Goal: Task Accomplishment & Management: Use online tool/utility

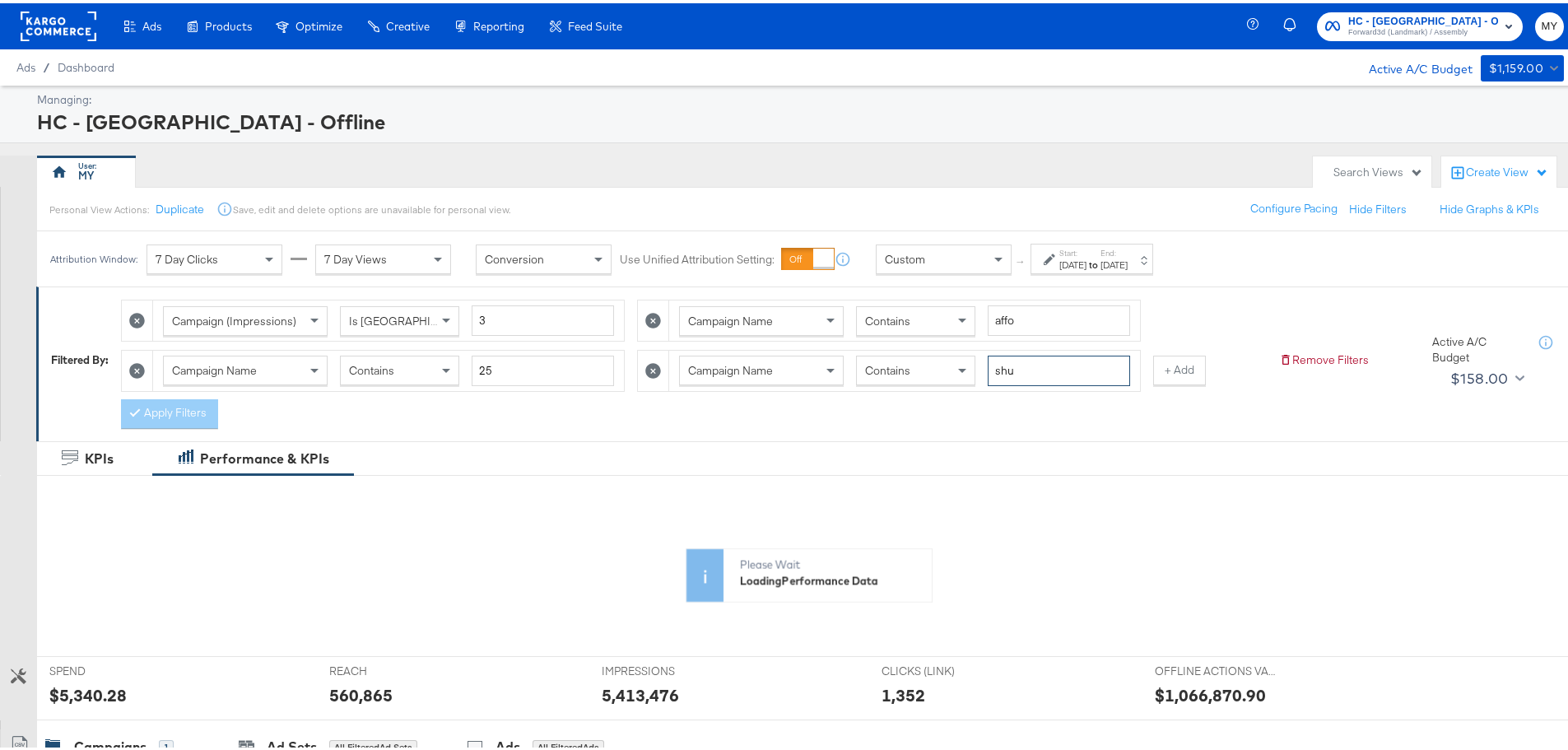
click at [1019, 372] on input "shu" at bounding box center [1059, 367] width 142 height 30
type input "coll"
click at [1025, 319] on input "affo" at bounding box center [1059, 318] width 142 height 30
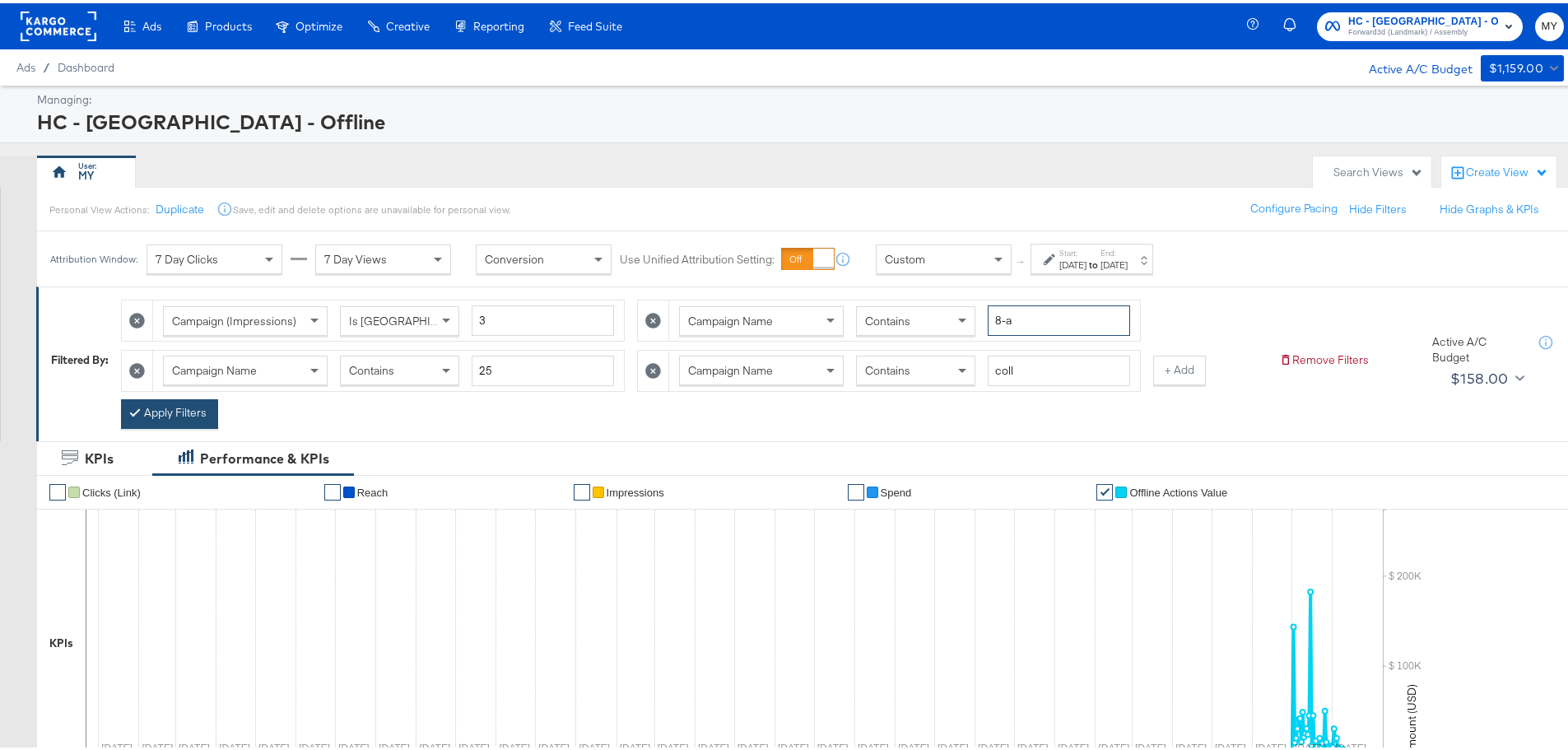
type input "8-a"
click at [179, 415] on button "Apply Filters" at bounding box center [169, 410] width 97 height 29
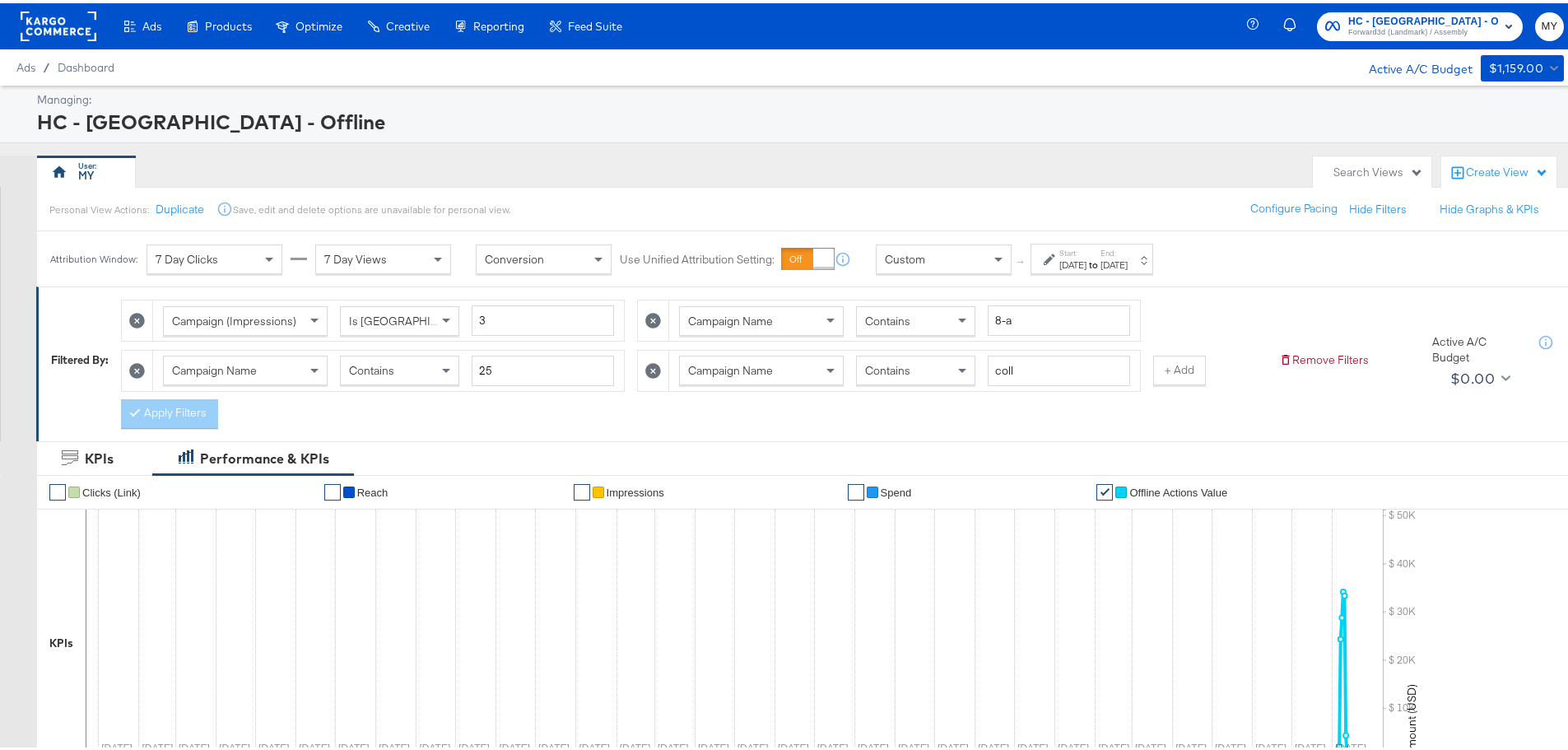
click at [1128, 261] on div "[DATE]" at bounding box center [1114, 262] width 27 height 13
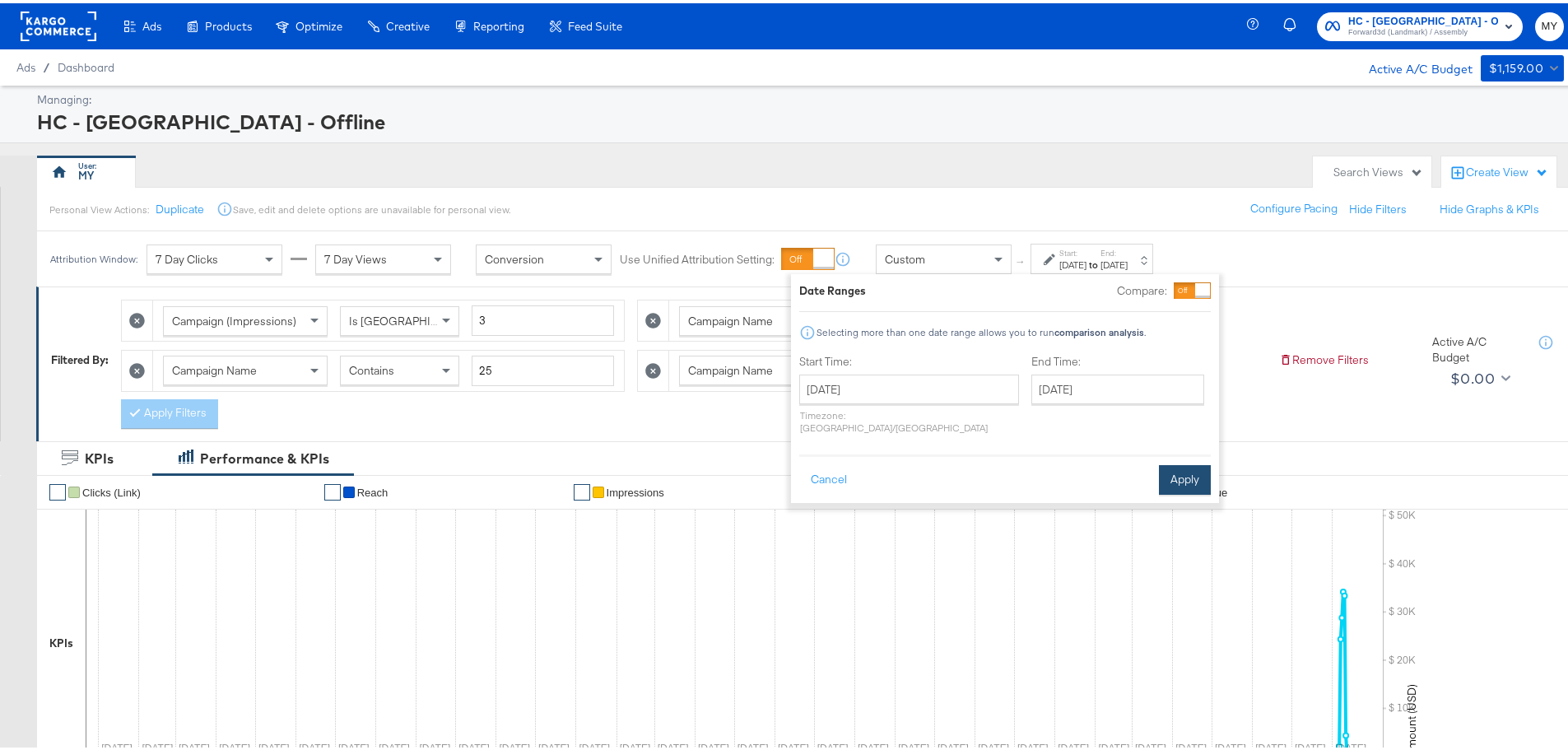
click at [1169, 463] on button "Apply" at bounding box center [1185, 476] width 52 height 29
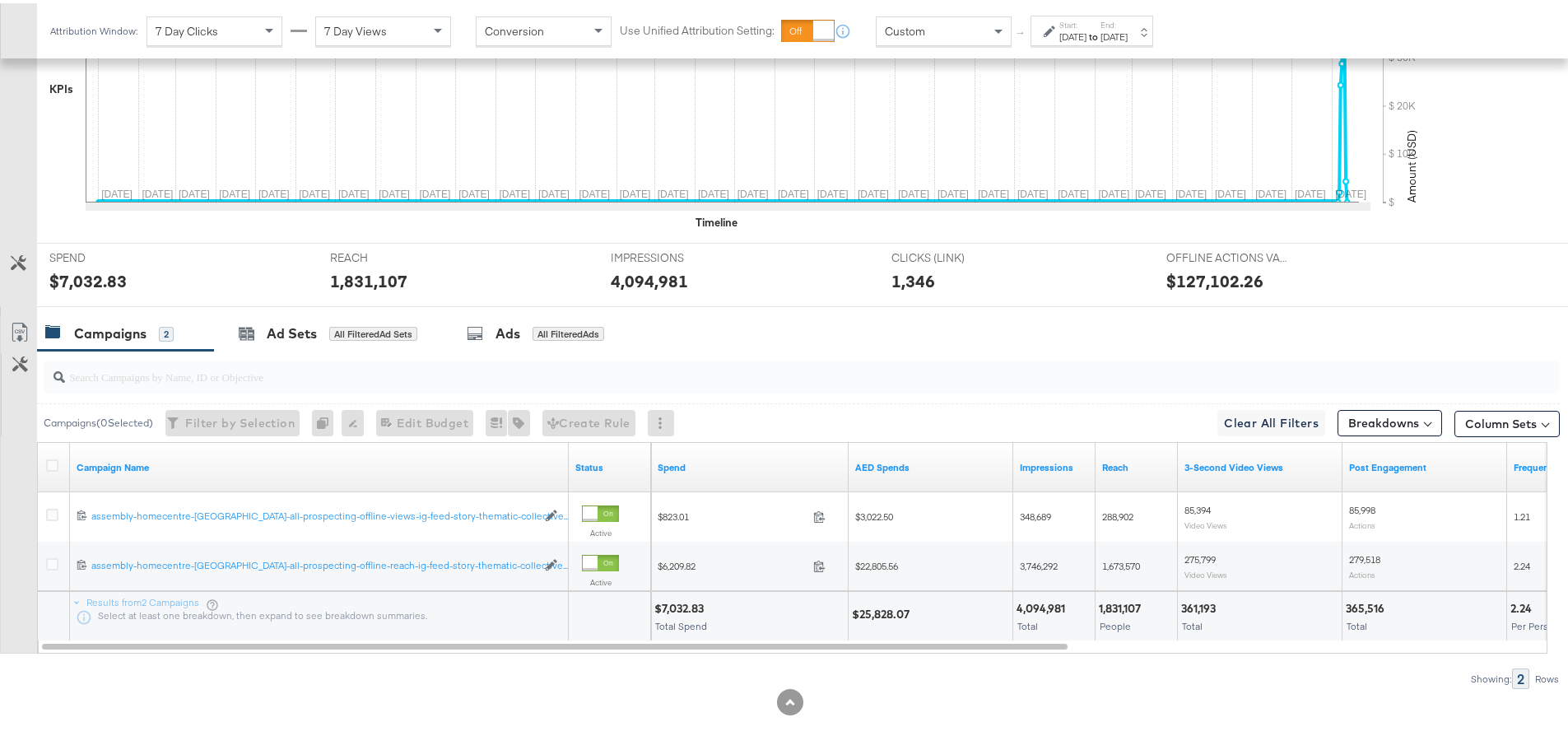
scroll to position [562, 0]
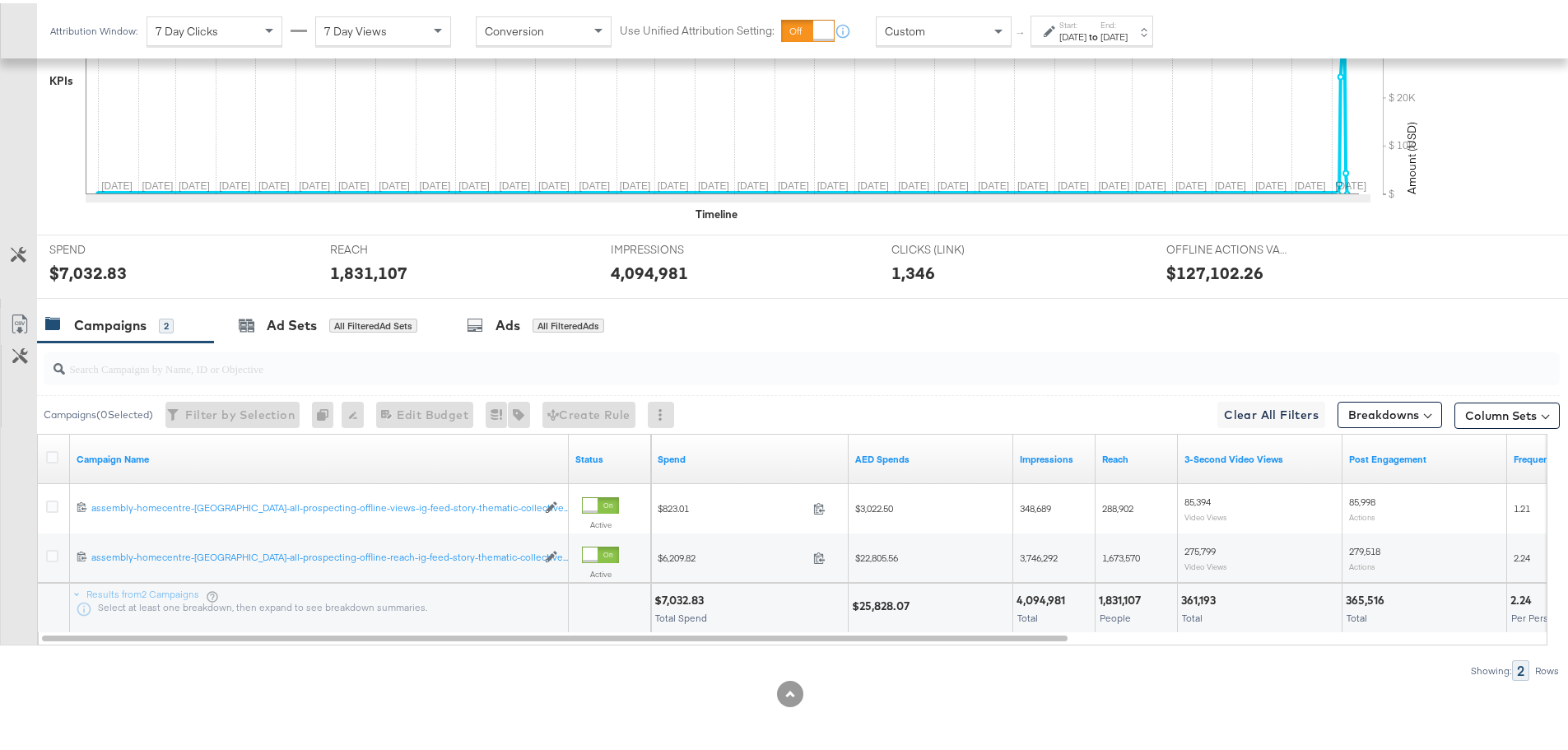
click at [875, 599] on div "$25,828.07" at bounding box center [883, 603] width 62 height 16
copy div "25,828.07"
click at [1026, 587] on div "4,094,981 Total" at bounding box center [1054, 605] width 82 height 50
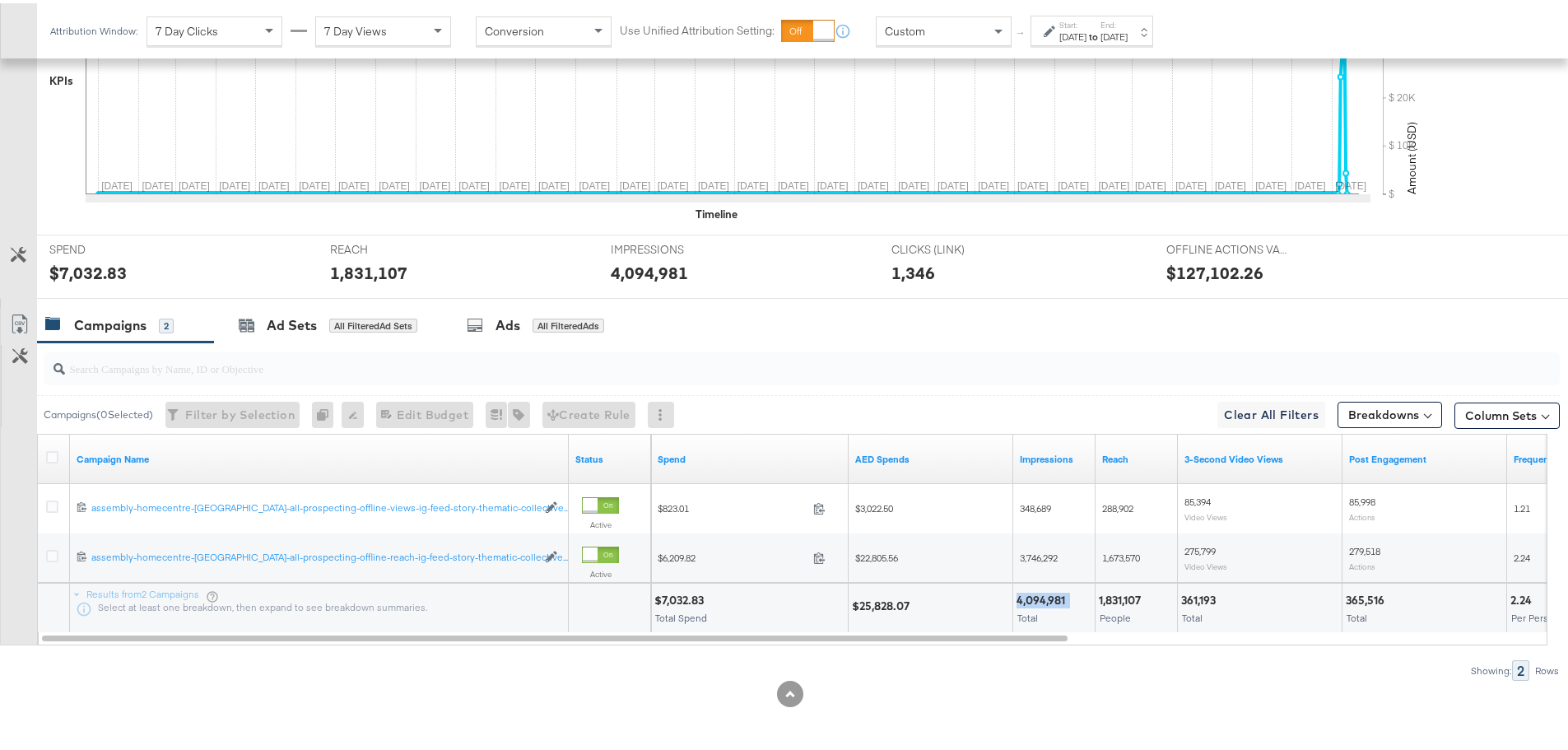
copy div "4,094,981"
click at [1121, 603] on div "1,831,107" at bounding box center [1122, 597] width 47 height 16
copy div "1,831,107"
click at [1171, 599] on div at bounding box center [1159, 597] width 28 height 16
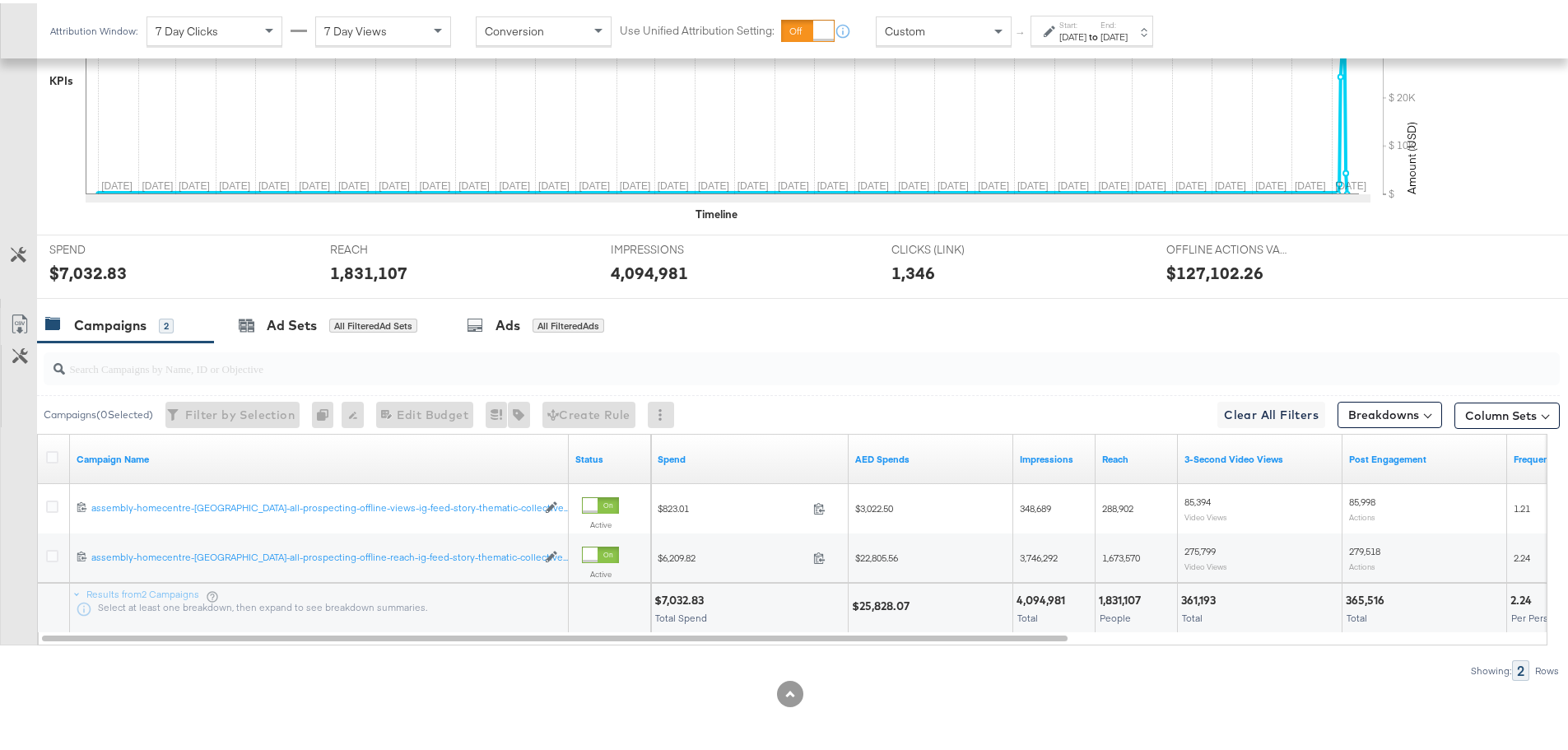
click at [1171, 599] on div at bounding box center [1159, 597] width 28 height 16
click at [1183, 596] on div "361,193" at bounding box center [1201, 597] width 40 height 16
copy div "361,193"
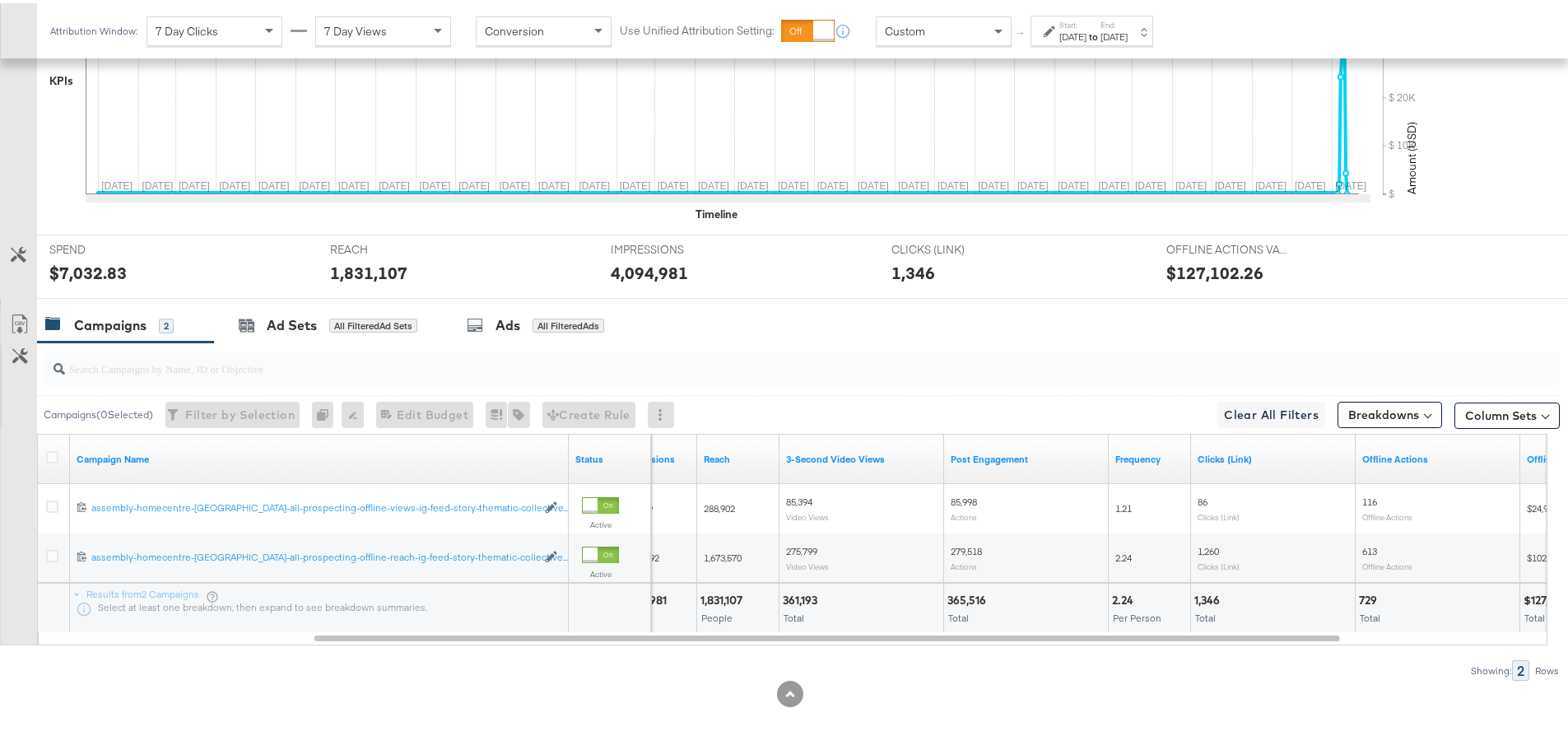
click at [964, 598] on div "365,516" at bounding box center [970, 597] width 44 height 16
copy div "365,516"
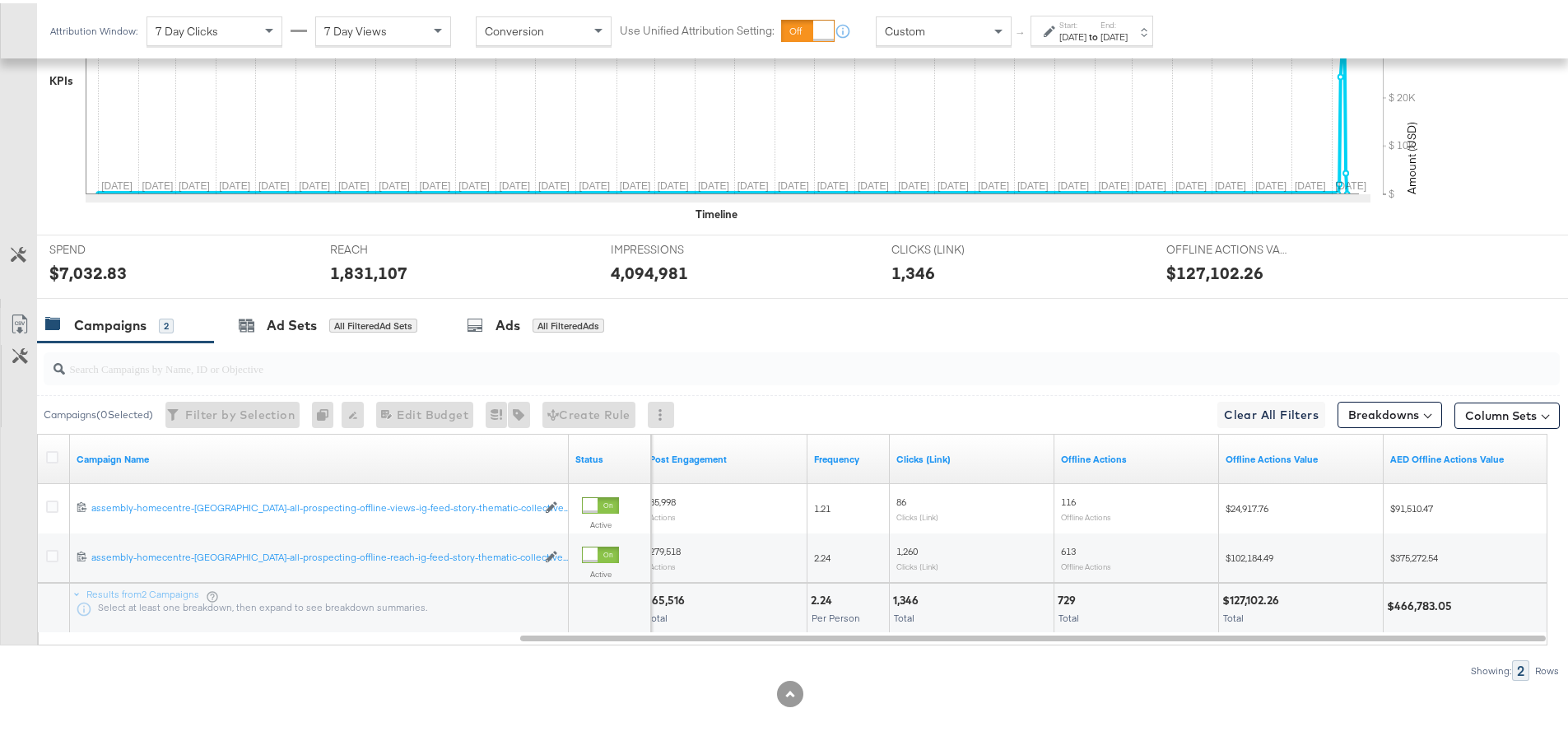
click at [1406, 608] on div "$466,783.05" at bounding box center [1421, 603] width 70 height 16
copy div "466,783.05"
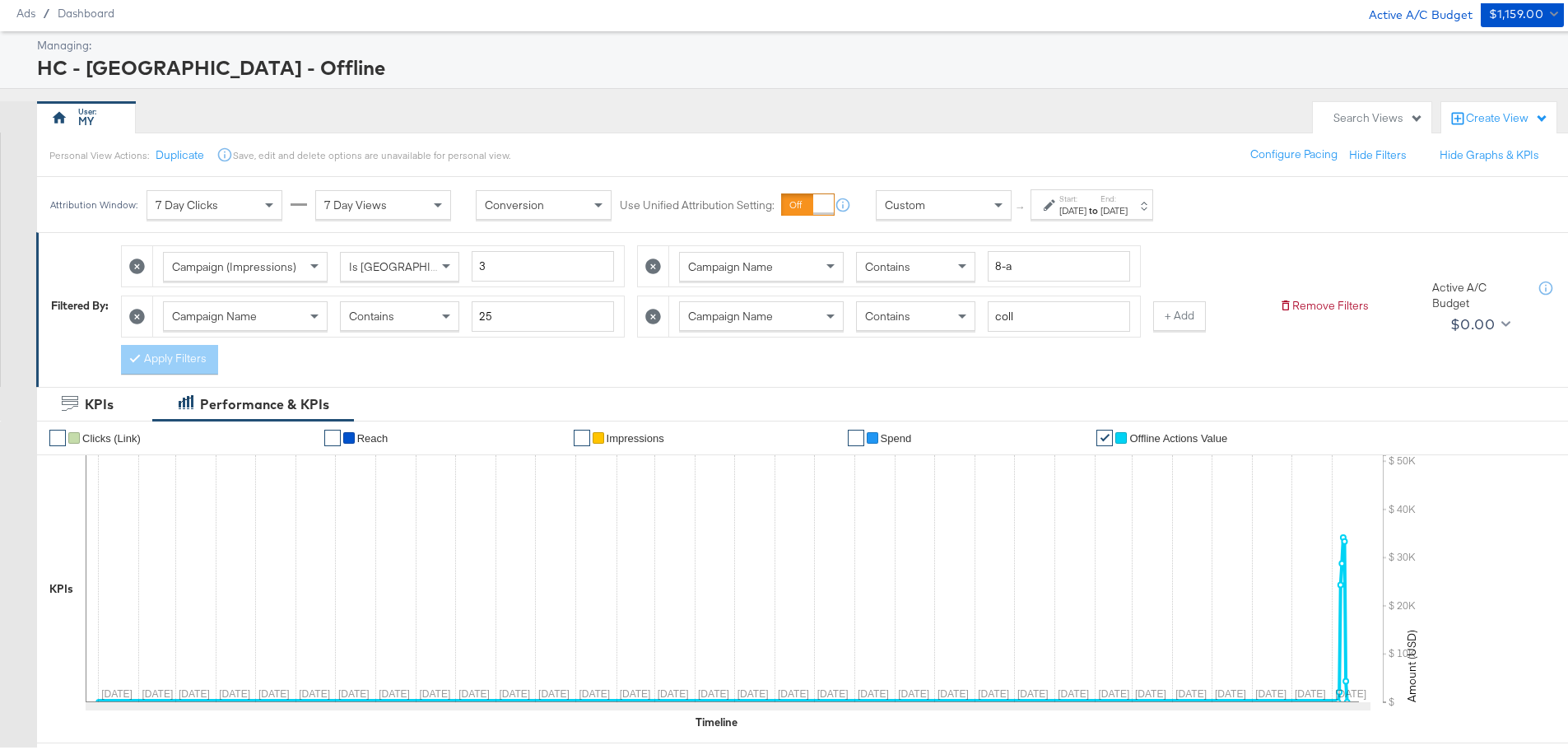
scroll to position [0, 0]
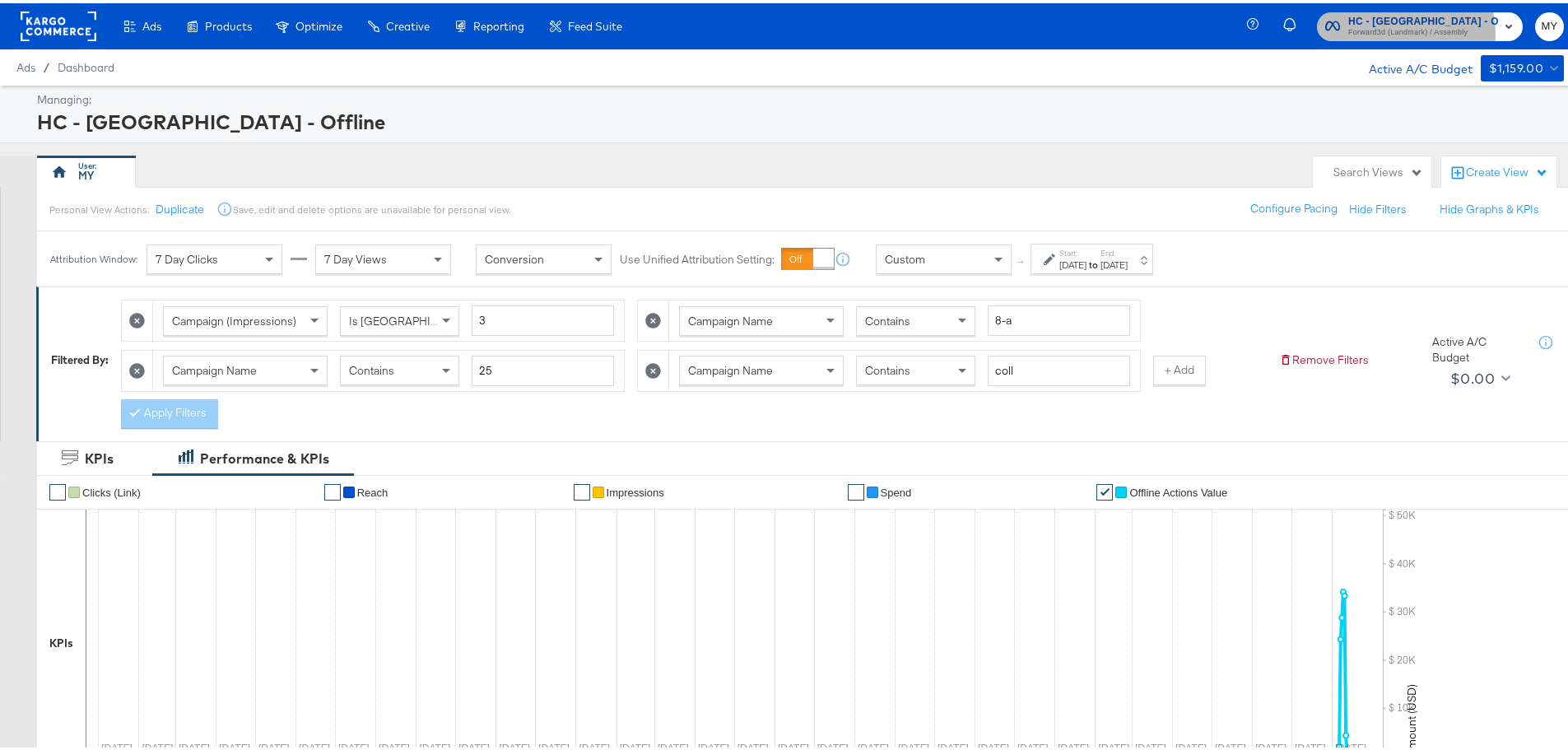
click at [1405, 30] on span "Forward3d (Landmark) / Assembly" at bounding box center [1424, 29] width 150 height 13
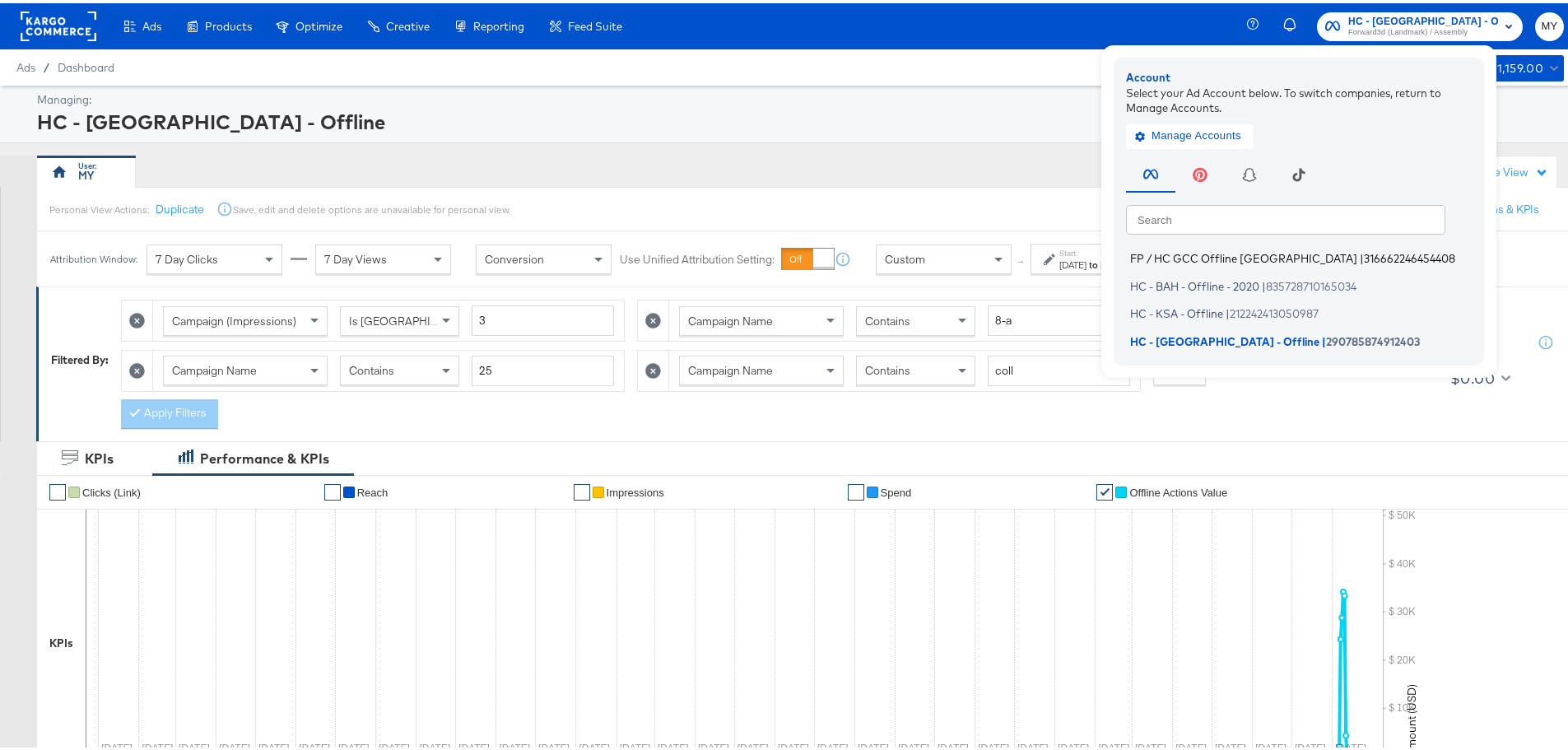
click at [1229, 256] on span "FP / HC GCC Offline [GEOGRAPHIC_DATA]" at bounding box center [1244, 255] width 227 height 13
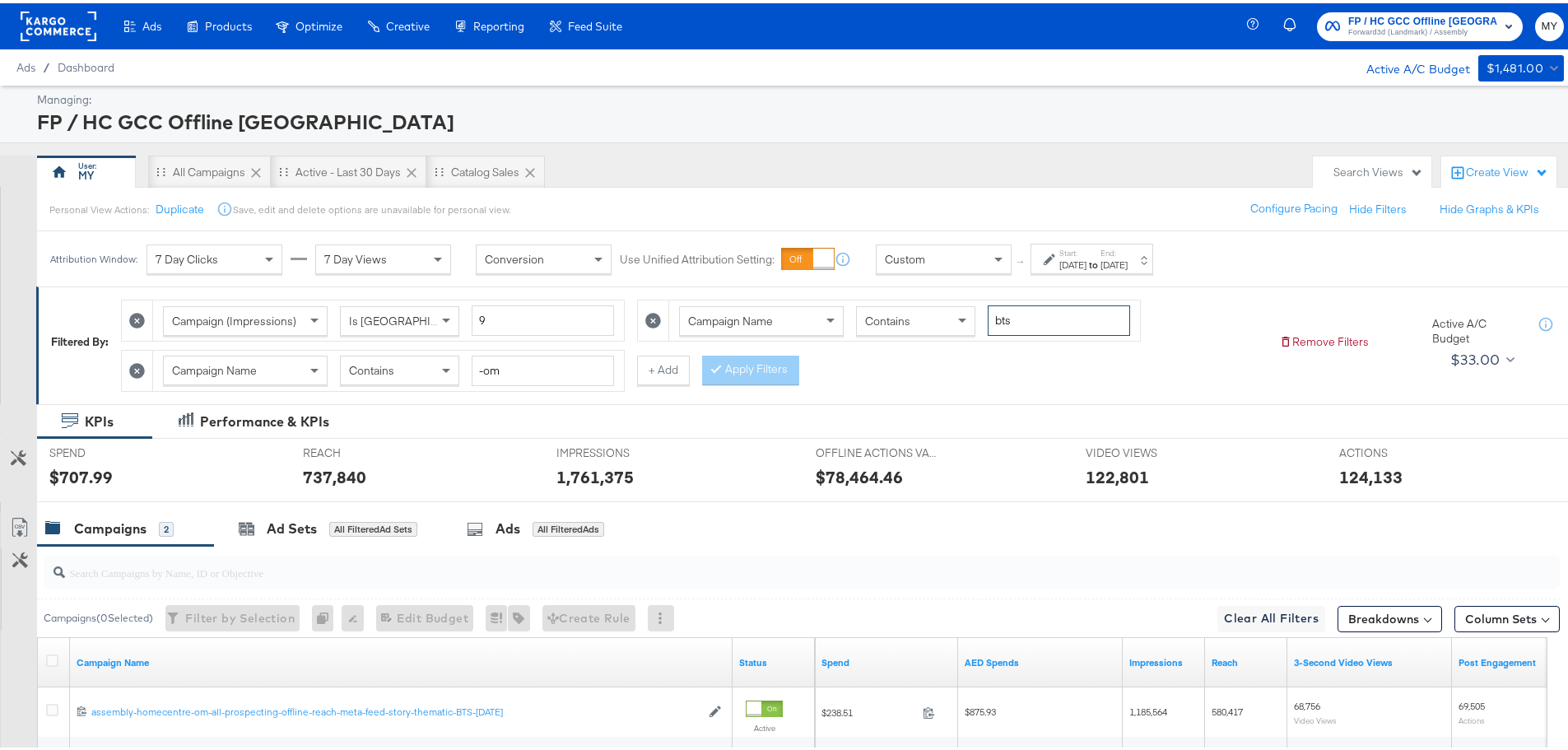
click at [1034, 326] on input "bts" at bounding box center [1059, 318] width 142 height 30
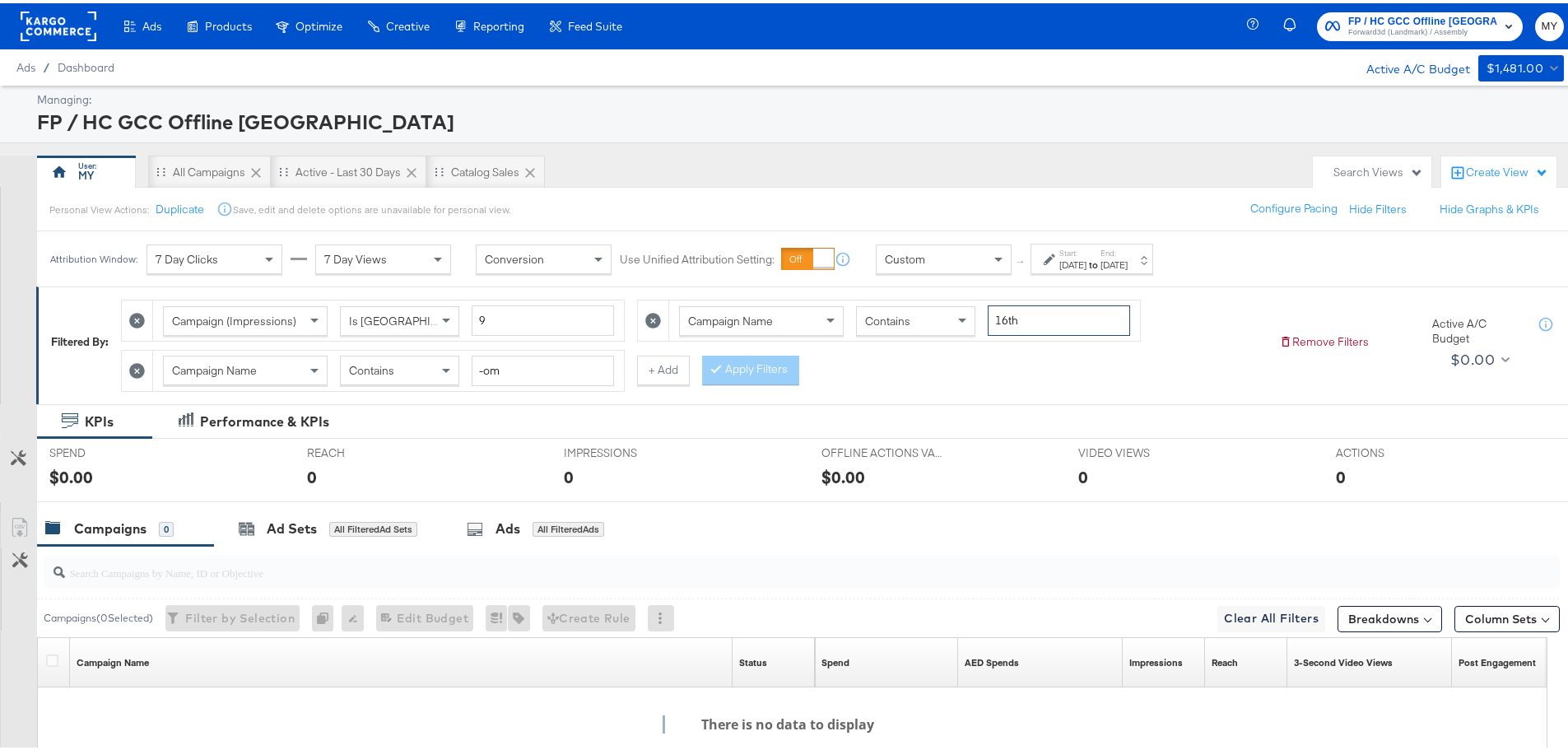
click at [1036, 319] on input "16th" at bounding box center [1059, 318] width 142 height 30
type input "16"
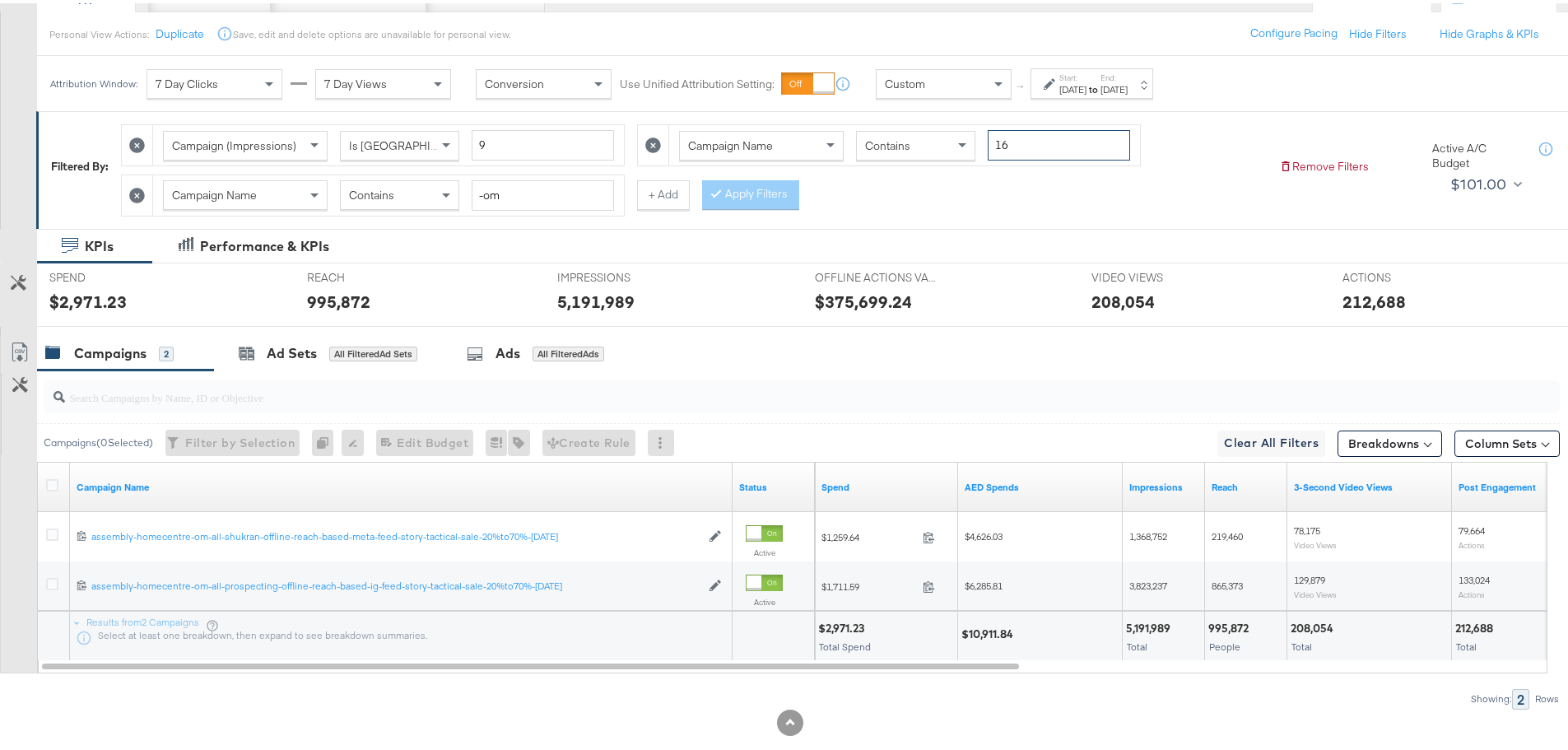
scroll to position [203, 0]
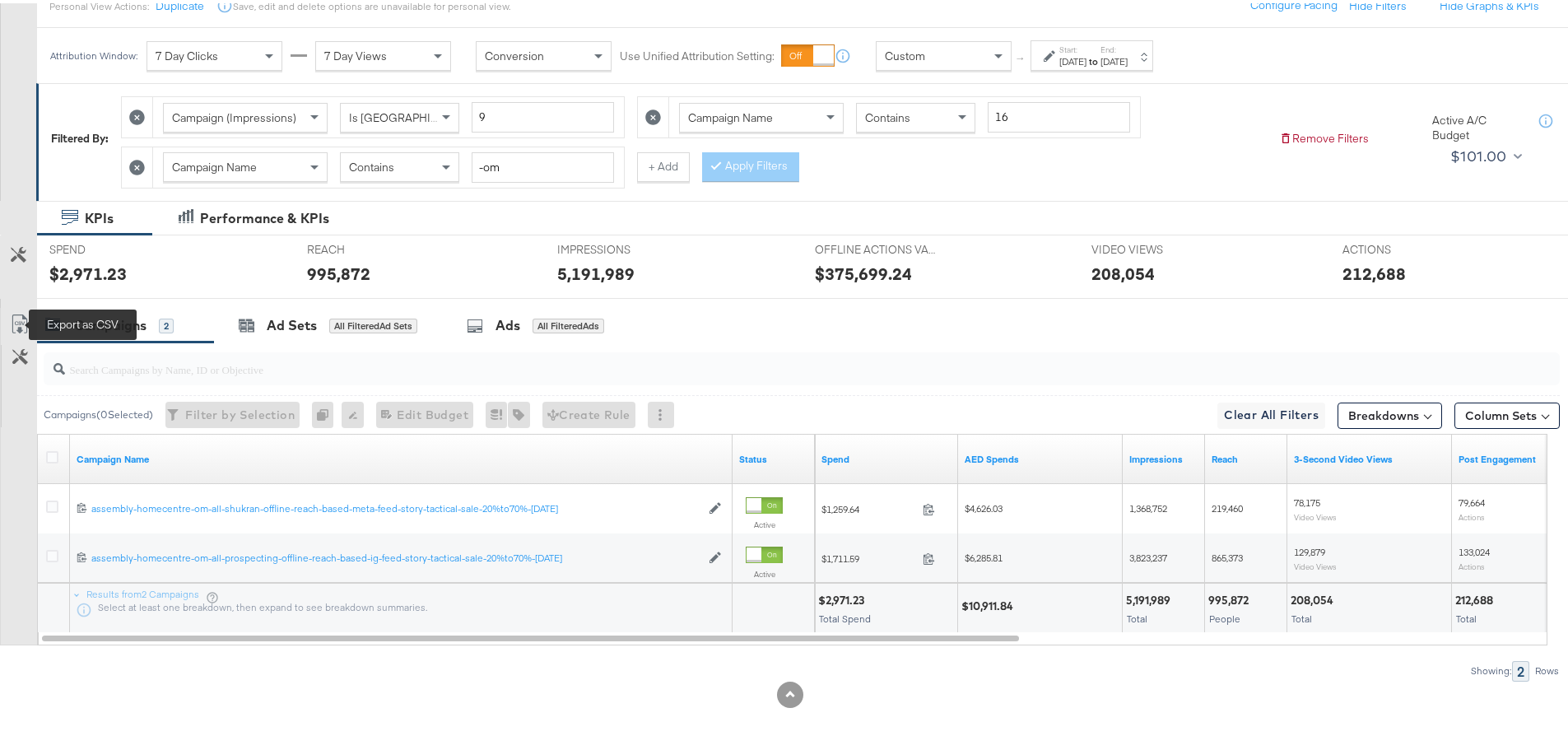
click at [14, 328] on icon at bounding box center [19, 320] width 19 height 19
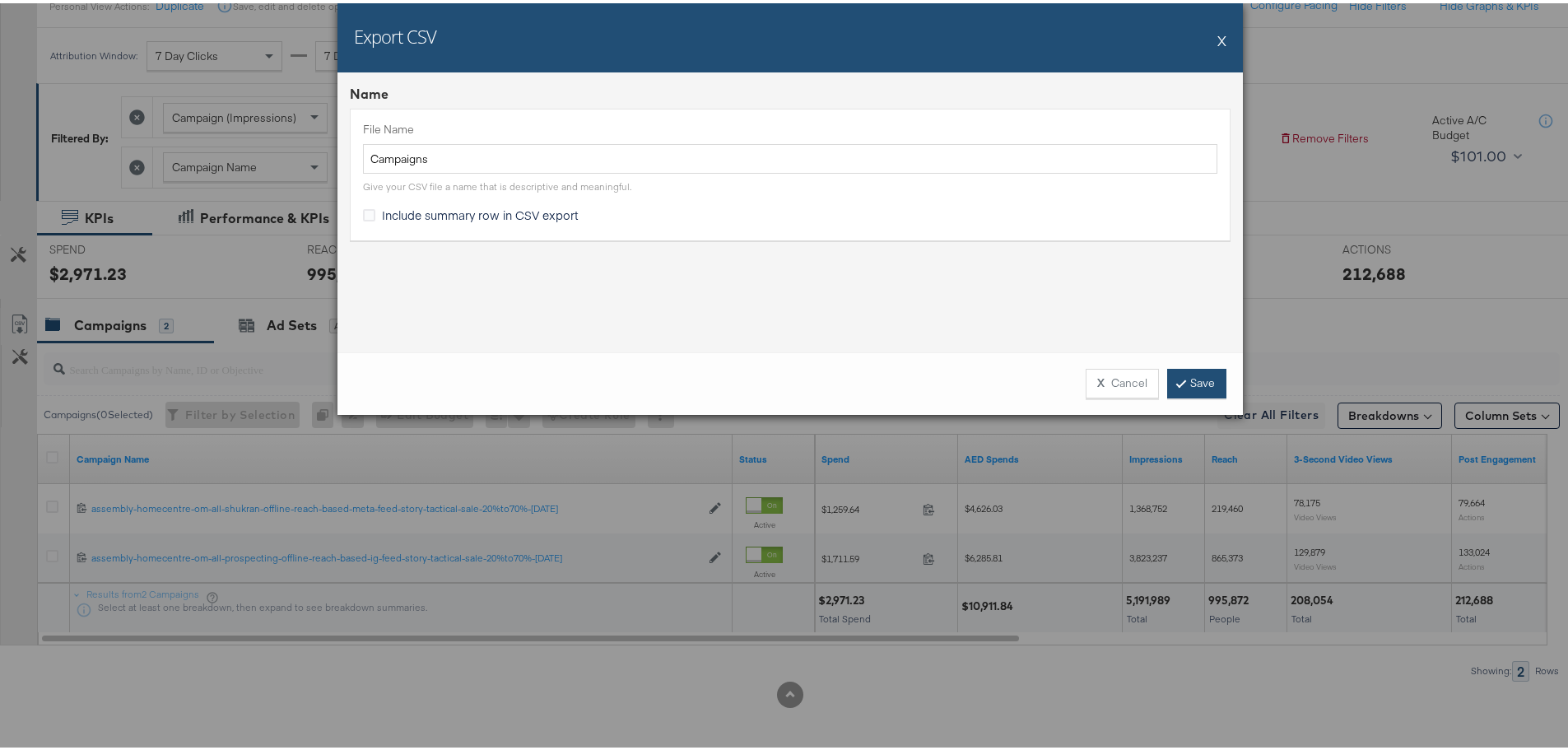
click at [1191, 383] on link "Save" at bounding box center [1197, 380] width 59 height 29
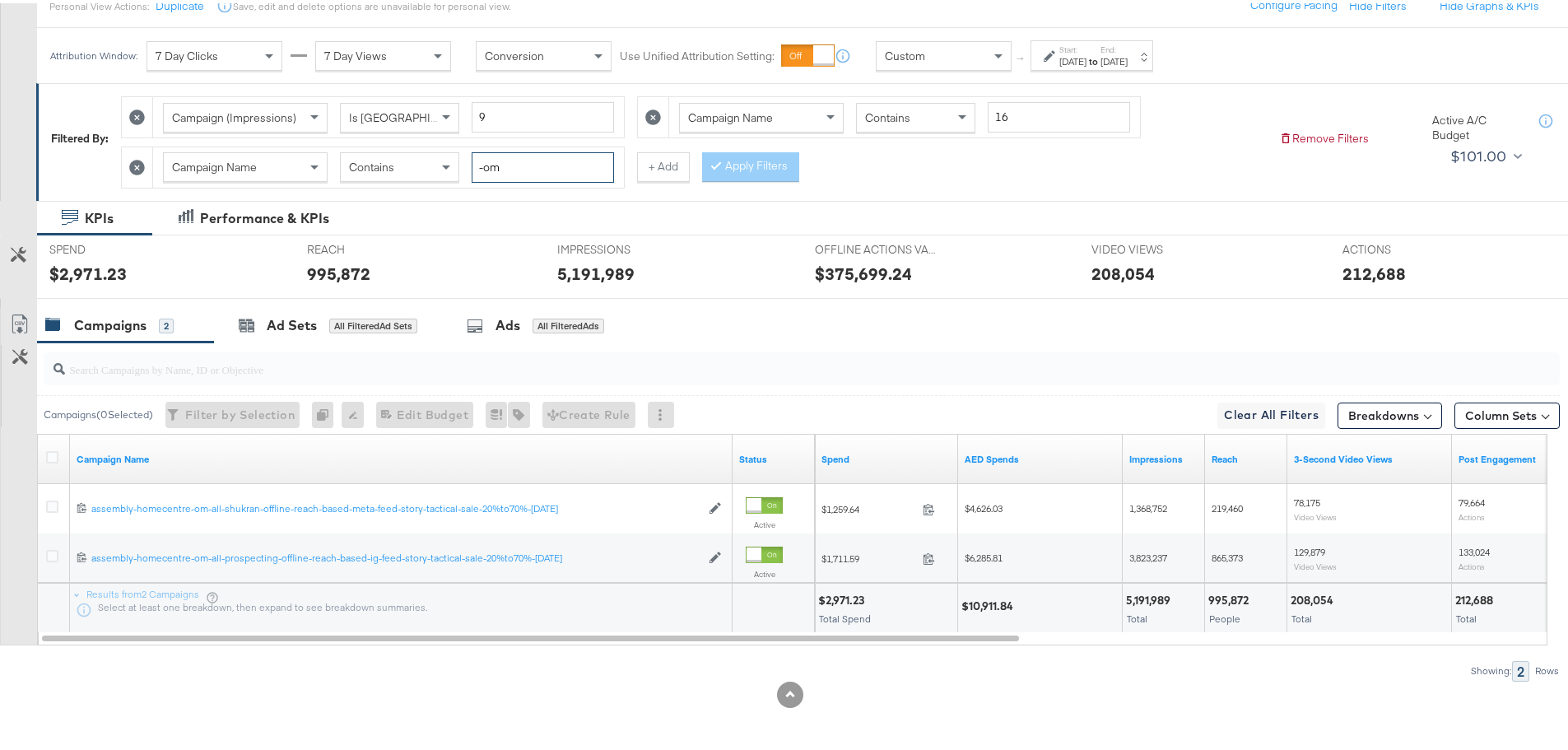
click at [597, 175] on input "-om" at bounding box center [543, 164] width 142 height 30
type input "-k"
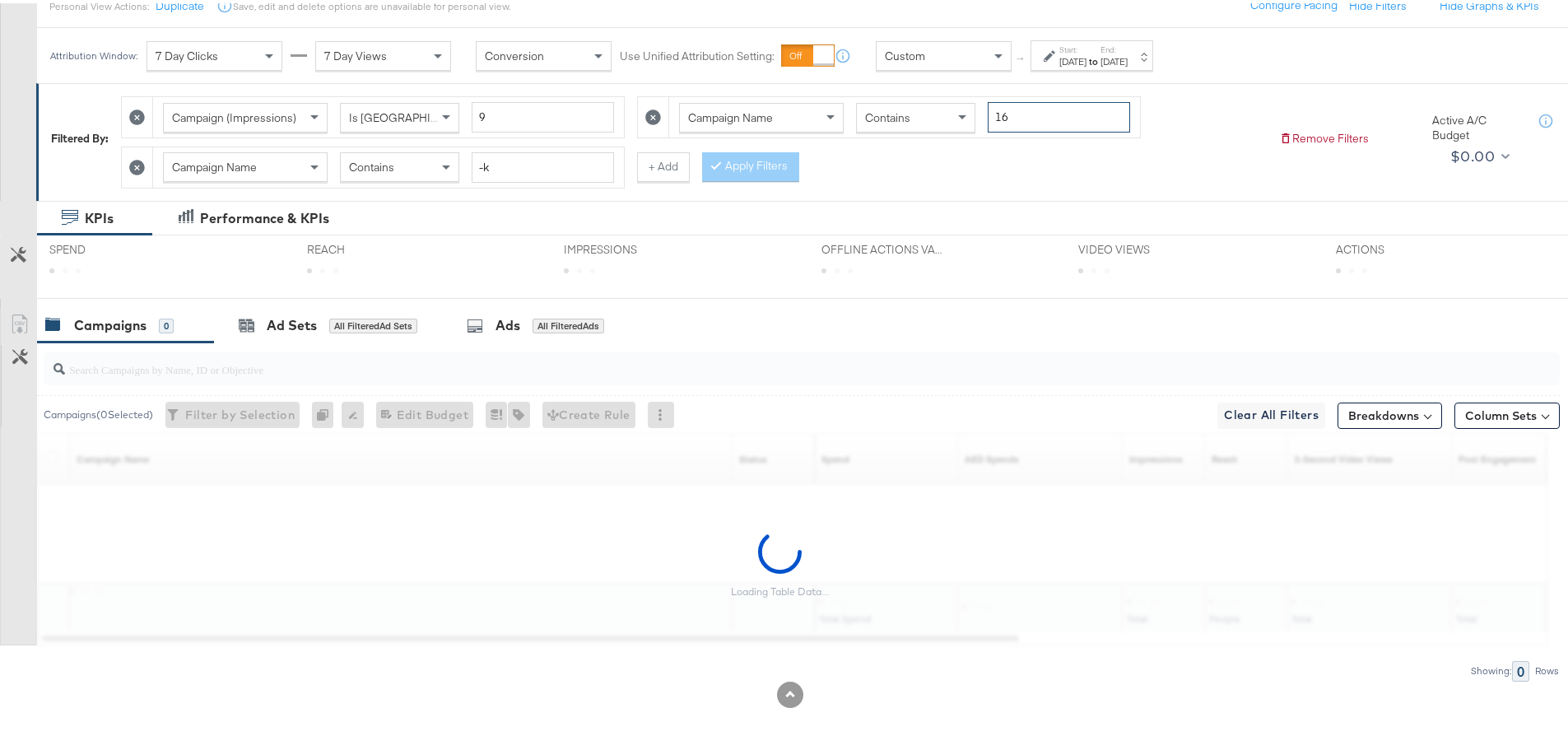
click at [1019, 125] on input "16" at bounding box center [1059, 114] width 142 height 30
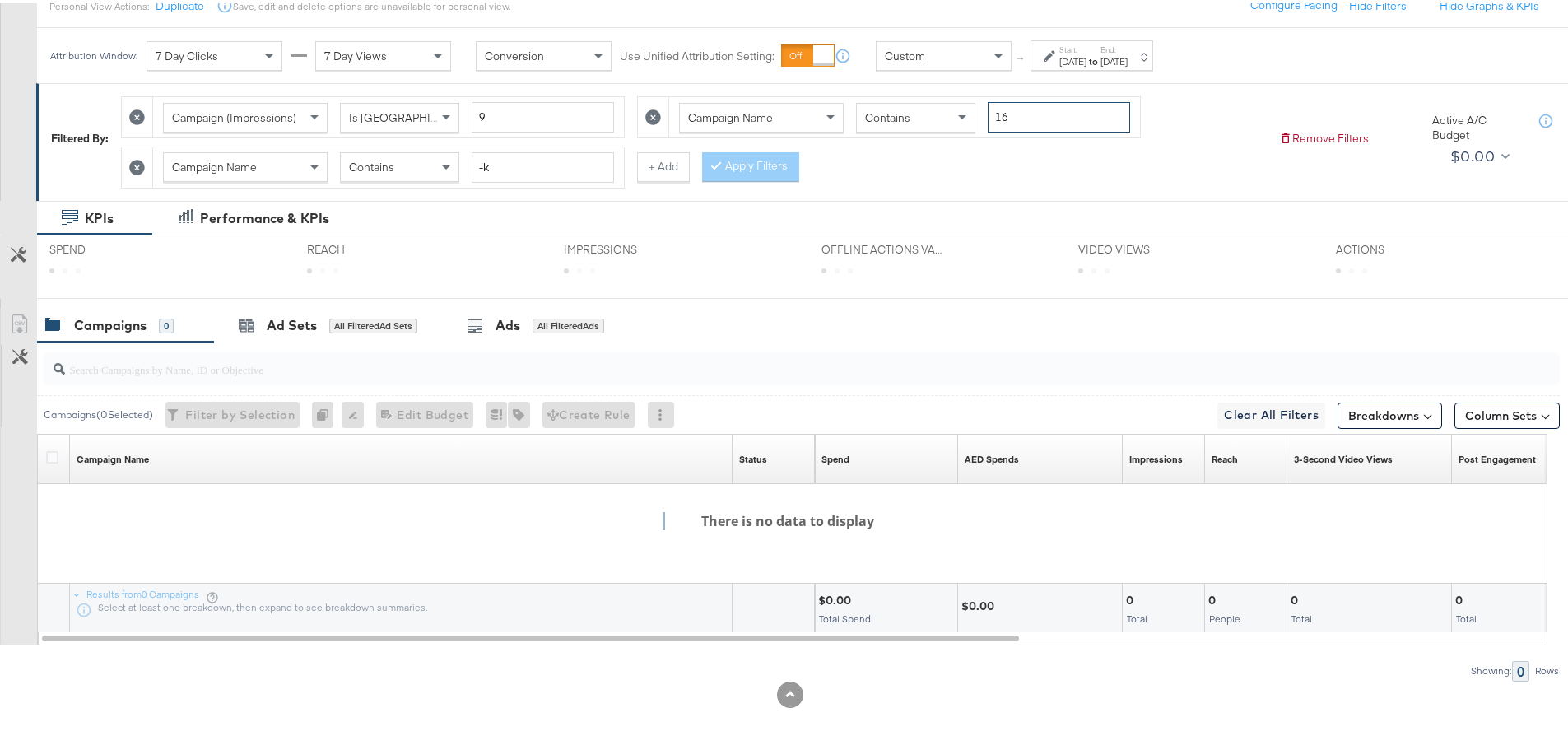
type input "1"
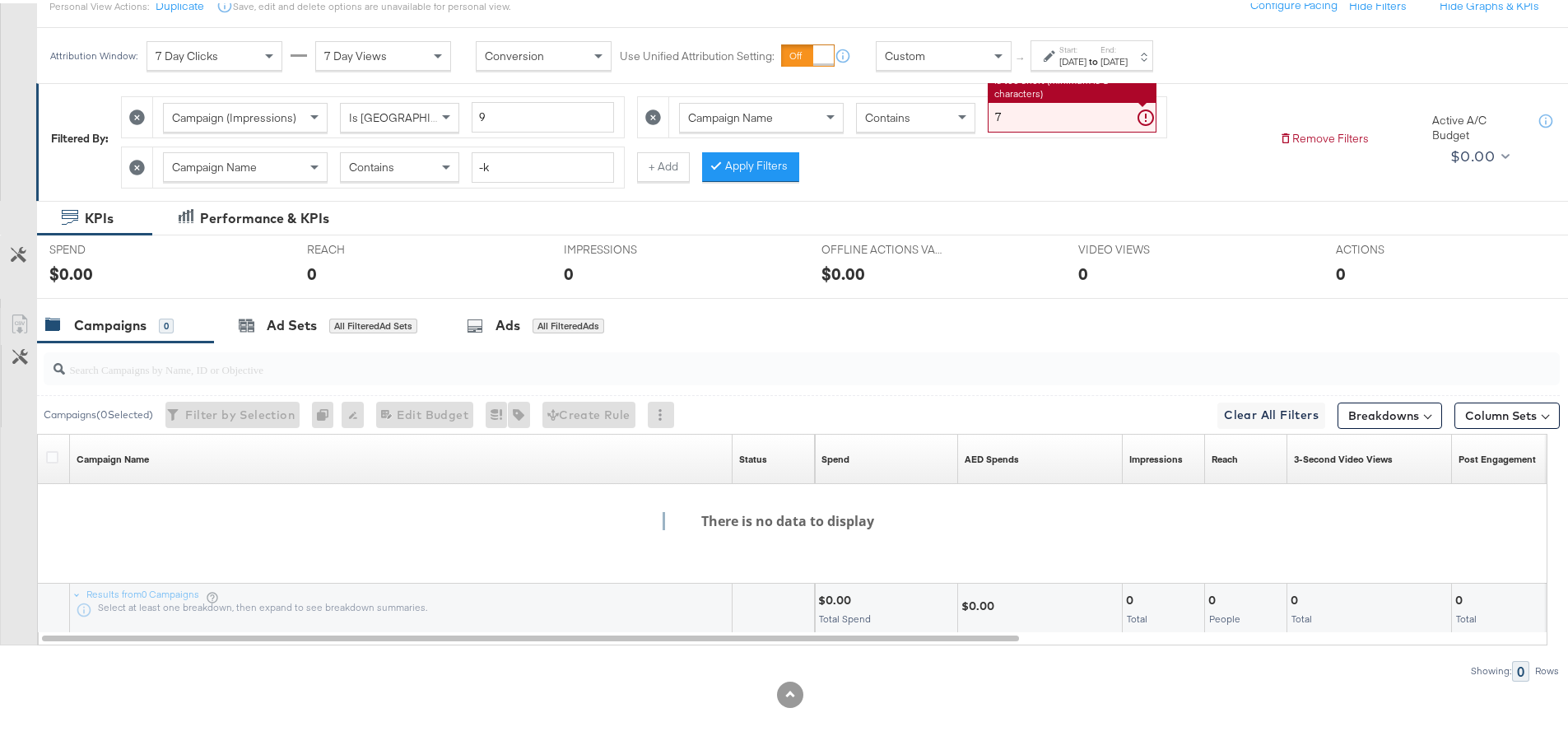
type input "7"
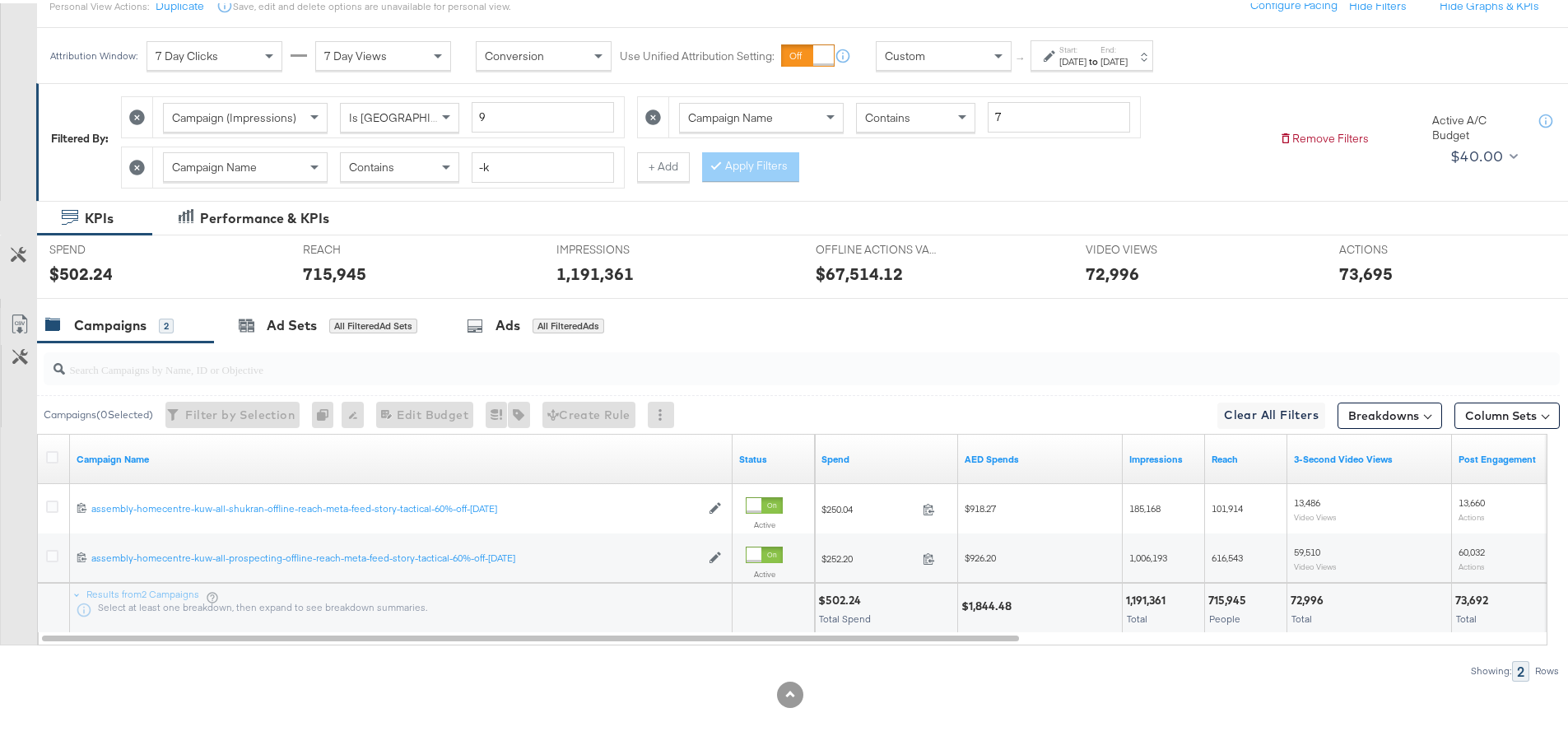
click at [55, 447] on div at bounding box center [55, 456] width 30 height 29
click at [51, 453] on icon at bounding box center [52, 454] width 13 height 13
click at [0, 0] on input "checkbox" at bounding box center [0, 0] width 0 height 0
click at [21, 333] on link "Export as CSV" at bounding box center [19, 324] width 37 height 37
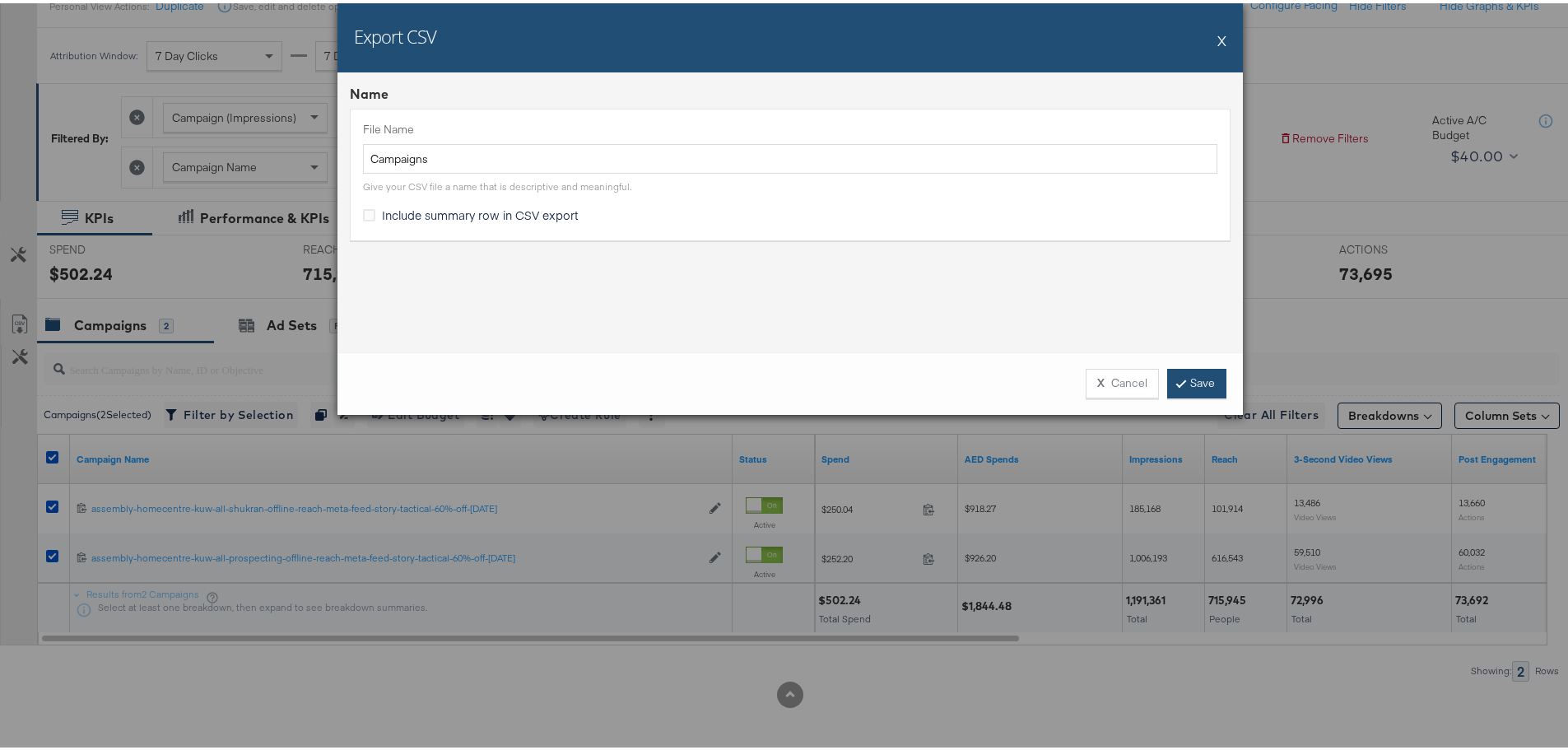
click at [1168, 384] on link "Save" at bounding box center [1197, 380] width 59 height 29
